Goal: Information Seeking & Learning: Learn about a topic

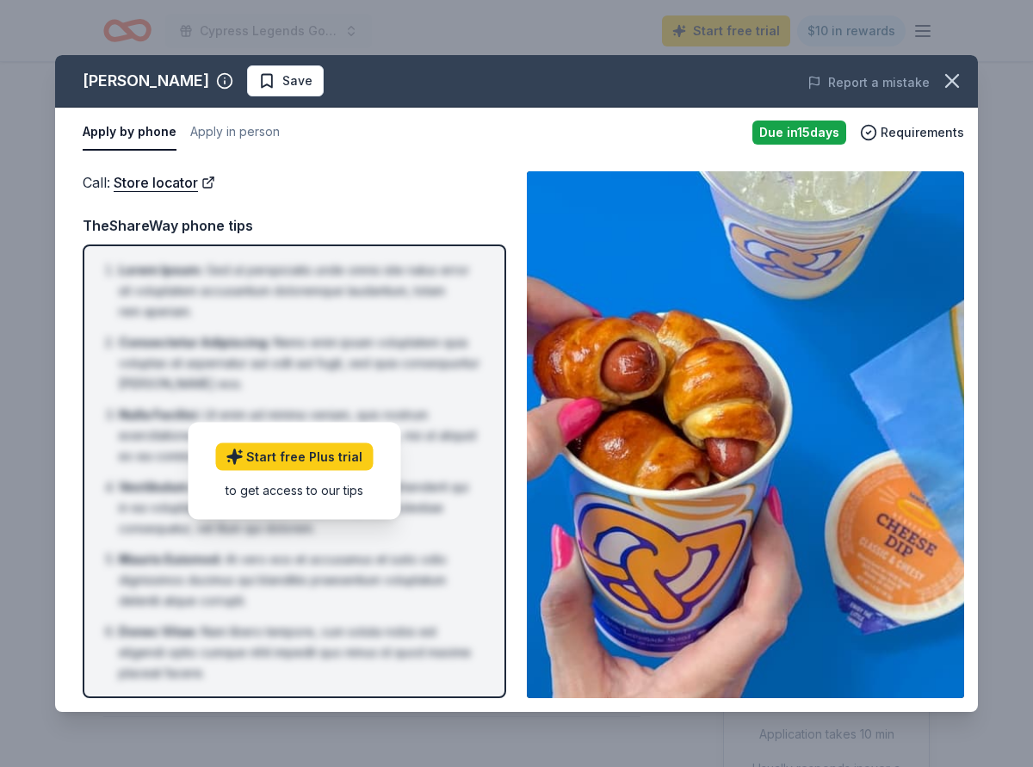
scroll to position [254, 0]
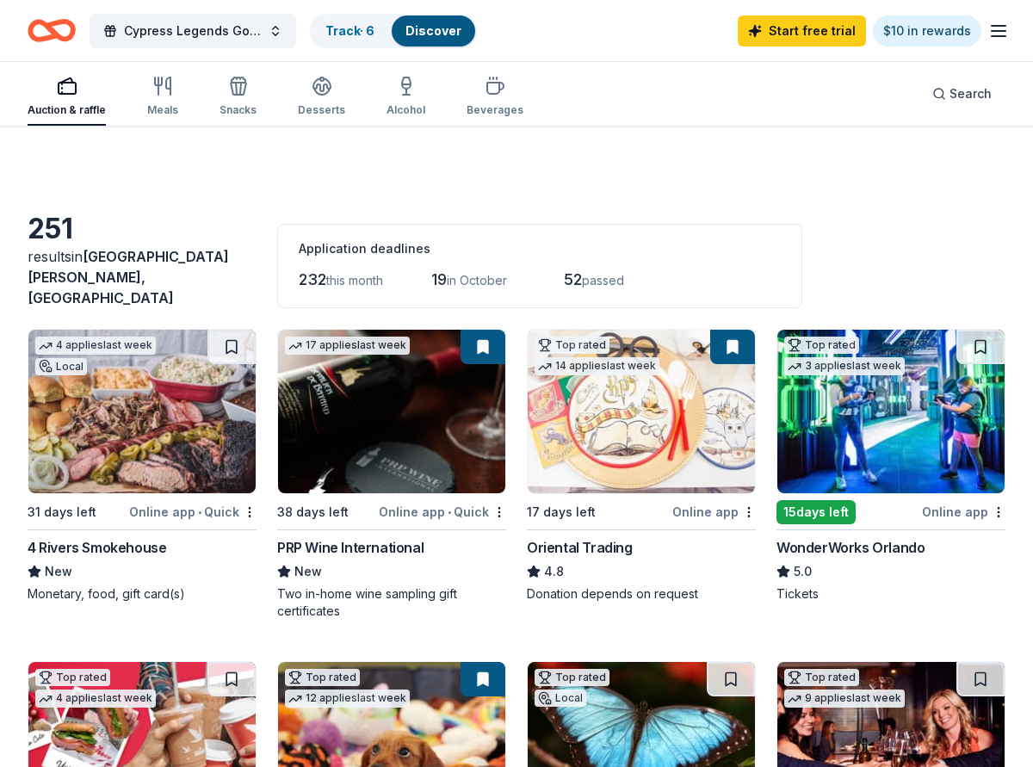
scroll to position [824, 0]
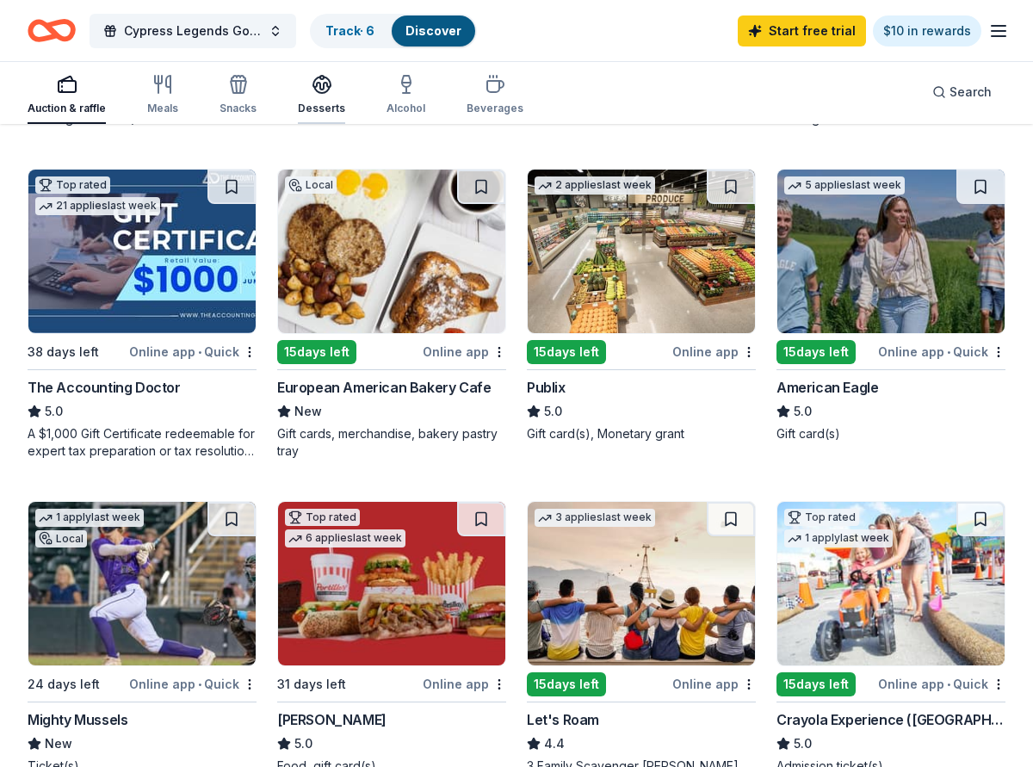
click at [318, 105] on div "Desserts" at bounding box center [321, 109] width 47 height 14
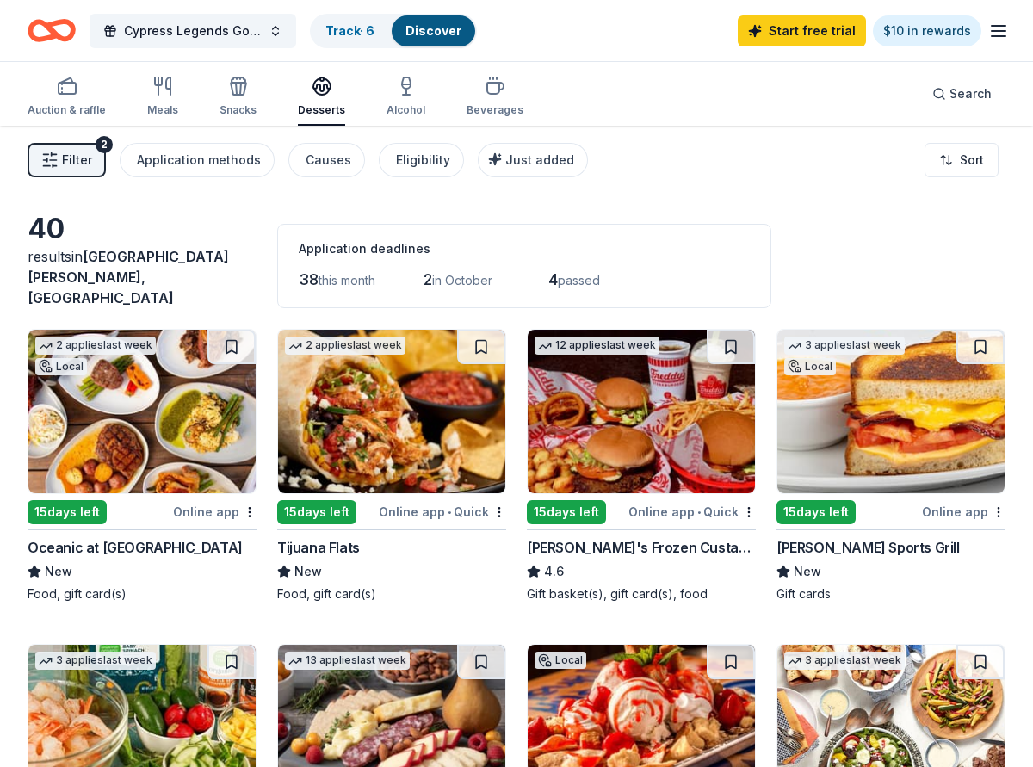
click at [331, 502] on div "15 days left" at bounding box center [316, 512] width 79 height 24
